Goal: Task Accomplishment & Management: Use online tool/utility

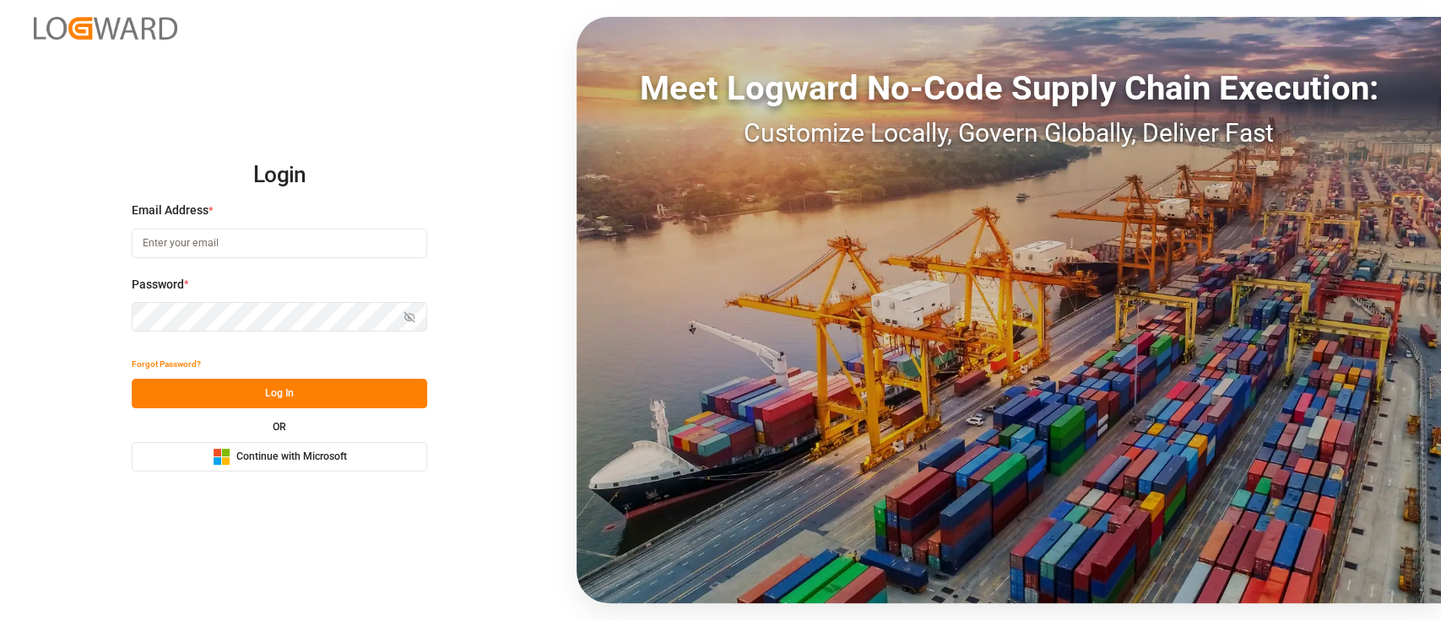
click at [257, 462] on span "Continue with Microsoft" at bounding box center [291, 457] width 111 height 15
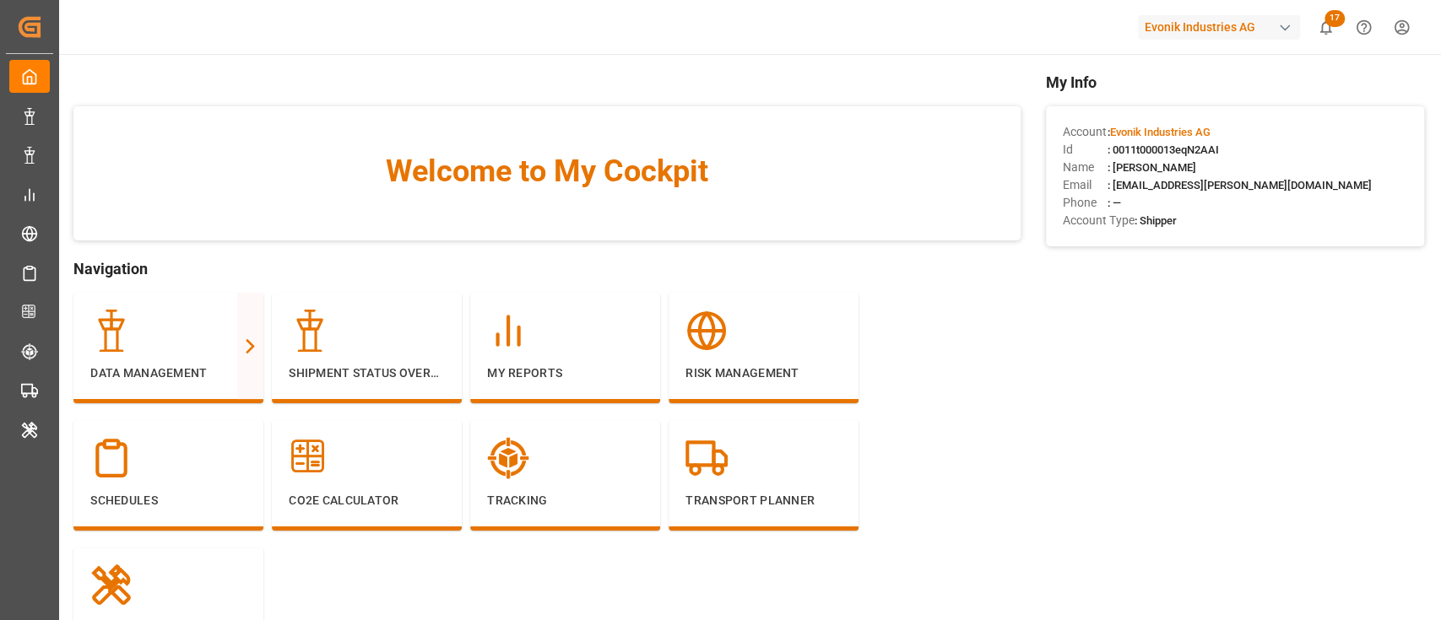
click at [1246, 41] on div "Evonik Industries AG" at bounding box center [1222, 27] width 169 height 32
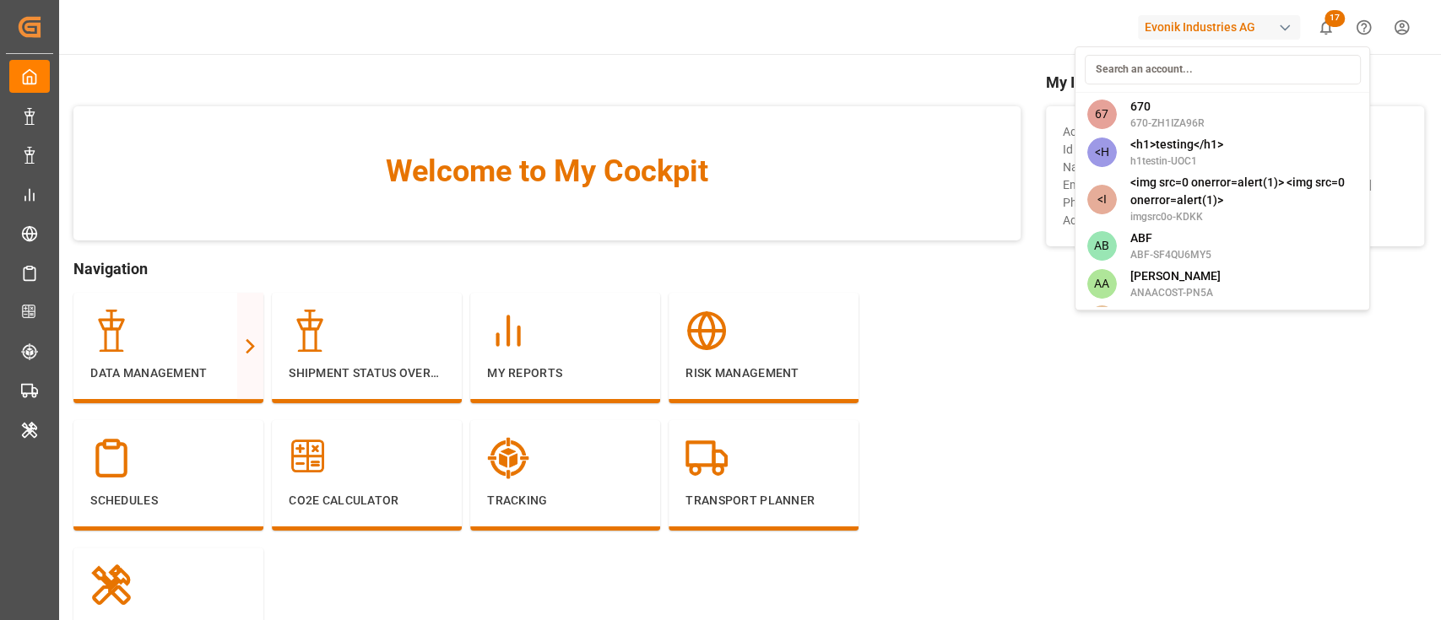
click at [1245, 64] on input at bounding box center [1222, 70] width 276 height 30
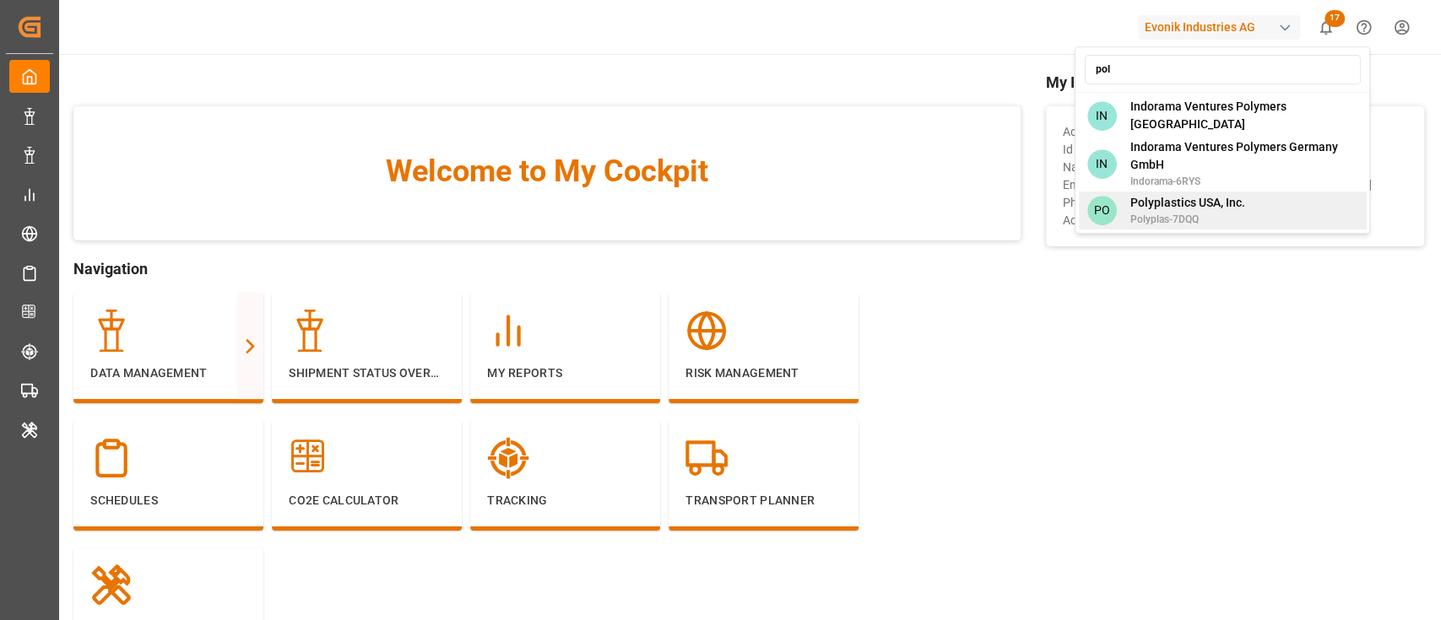
type input "pol"
click at [1182, 205] on span "Polyplastics USA, Inc." at bounding box center [1186, 203] width 115 height 18
